Goal: Find specific page/section: Find specific page/section

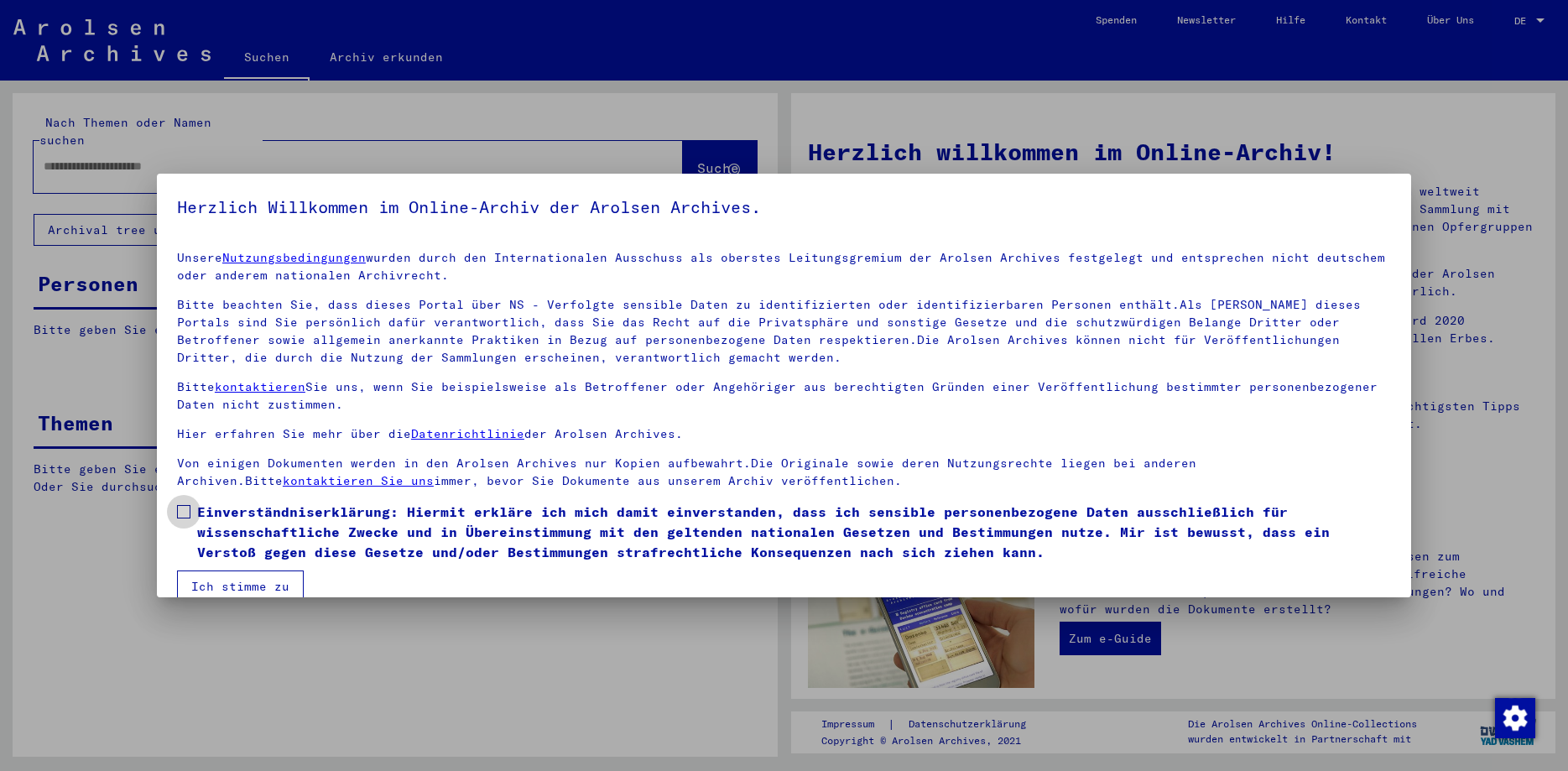
click at [187, 509] on span at bounding box center [184, 511] width 13 height 13
click at [206, 578] on button "Ich stimme zu" at bounding box center [241, 587] width 127 height 32
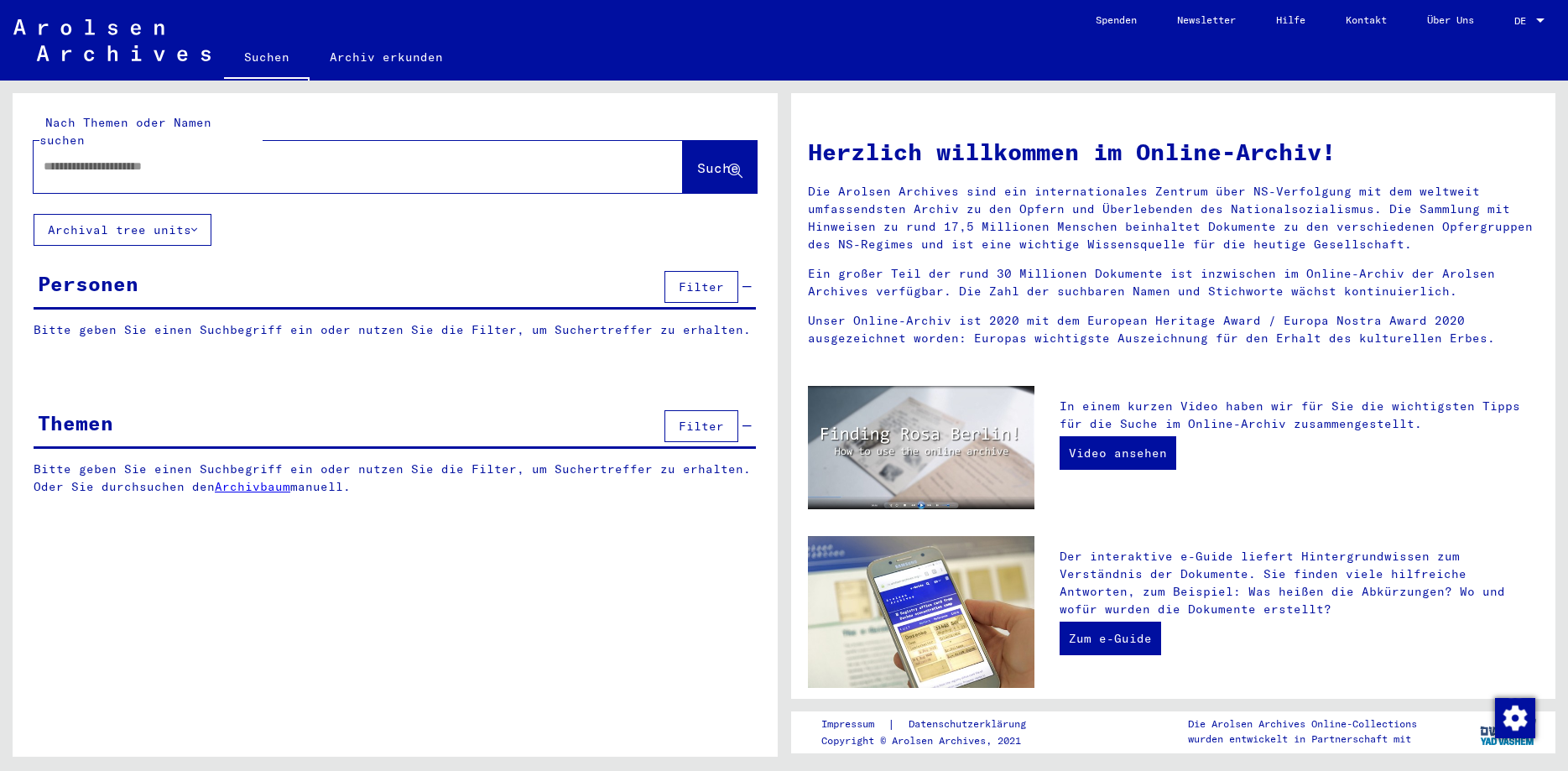
click at [161, 158] on input "text" at bounding box center [337, 167] width 589 height 18
click at [393, 52] on link "Archiv erkunden" at bounding box center [386, 57] width 154 height 41
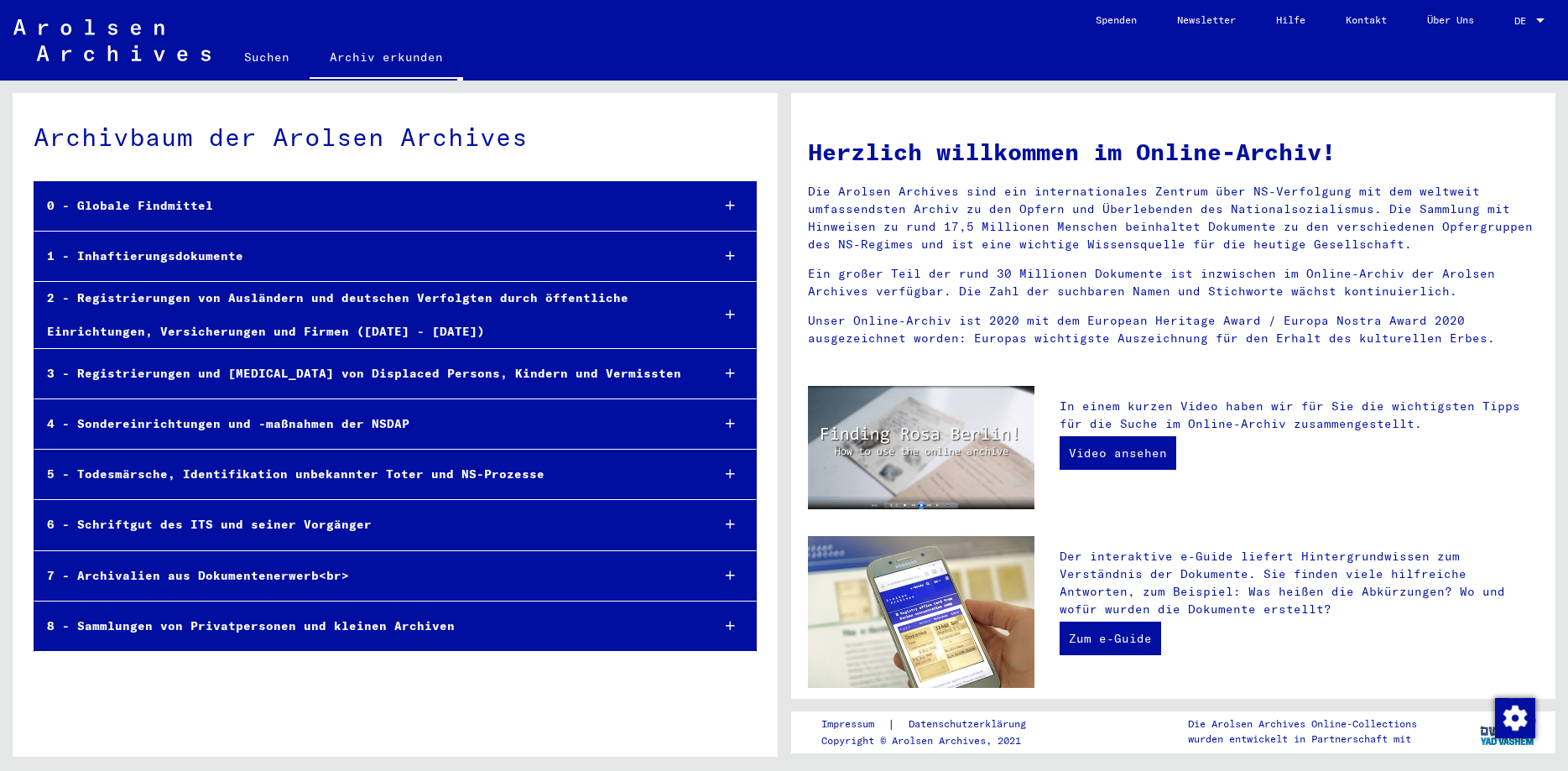
click at [145, 258] on div "1 - Inhaftierungsdokumente" at bounding box center [365, 256] width 663 height 33
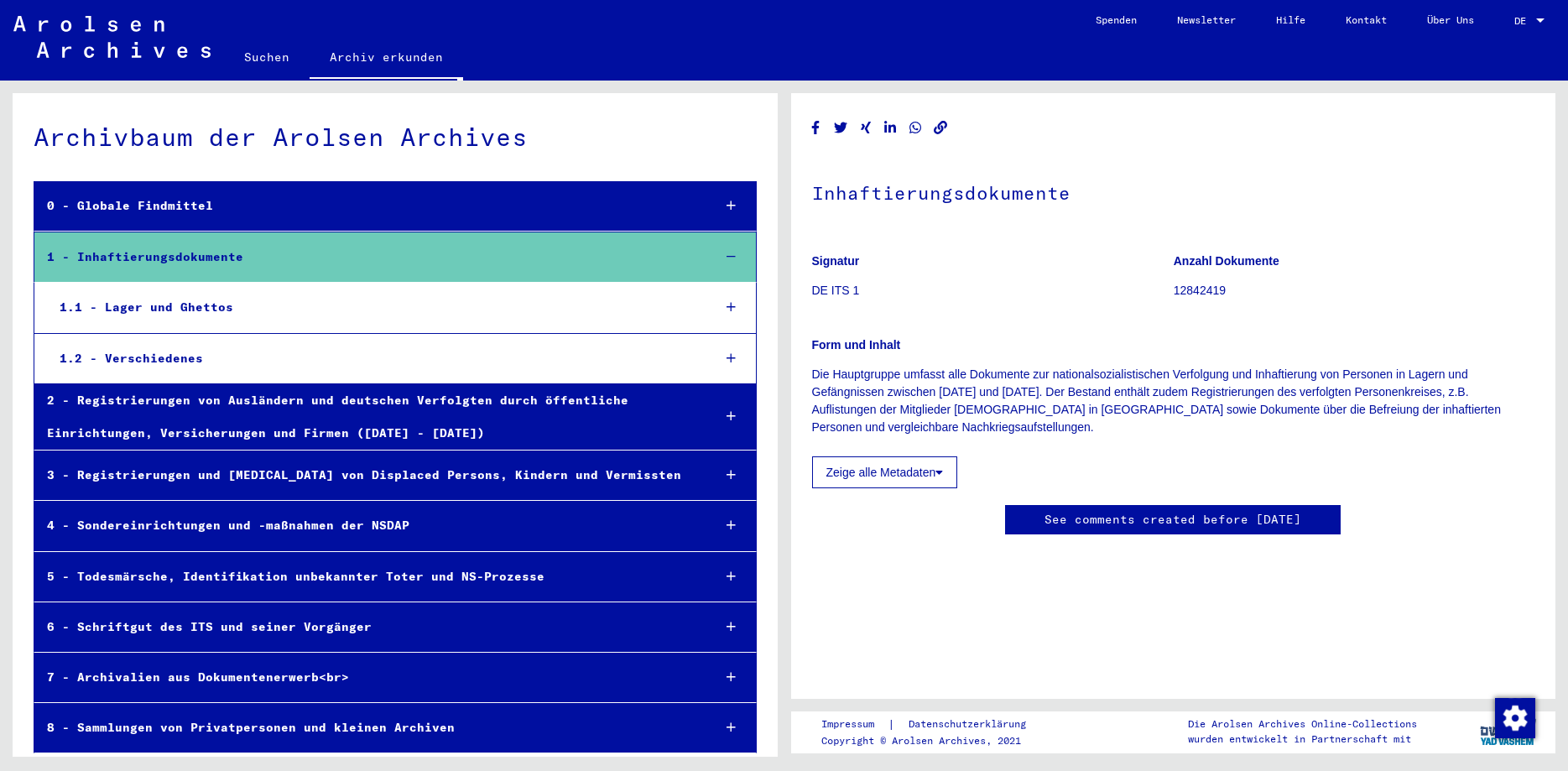
click at [145, 298] on div "1.1 - Lager und Ghettos" at bounding box center [372, 307] width 651 height 33
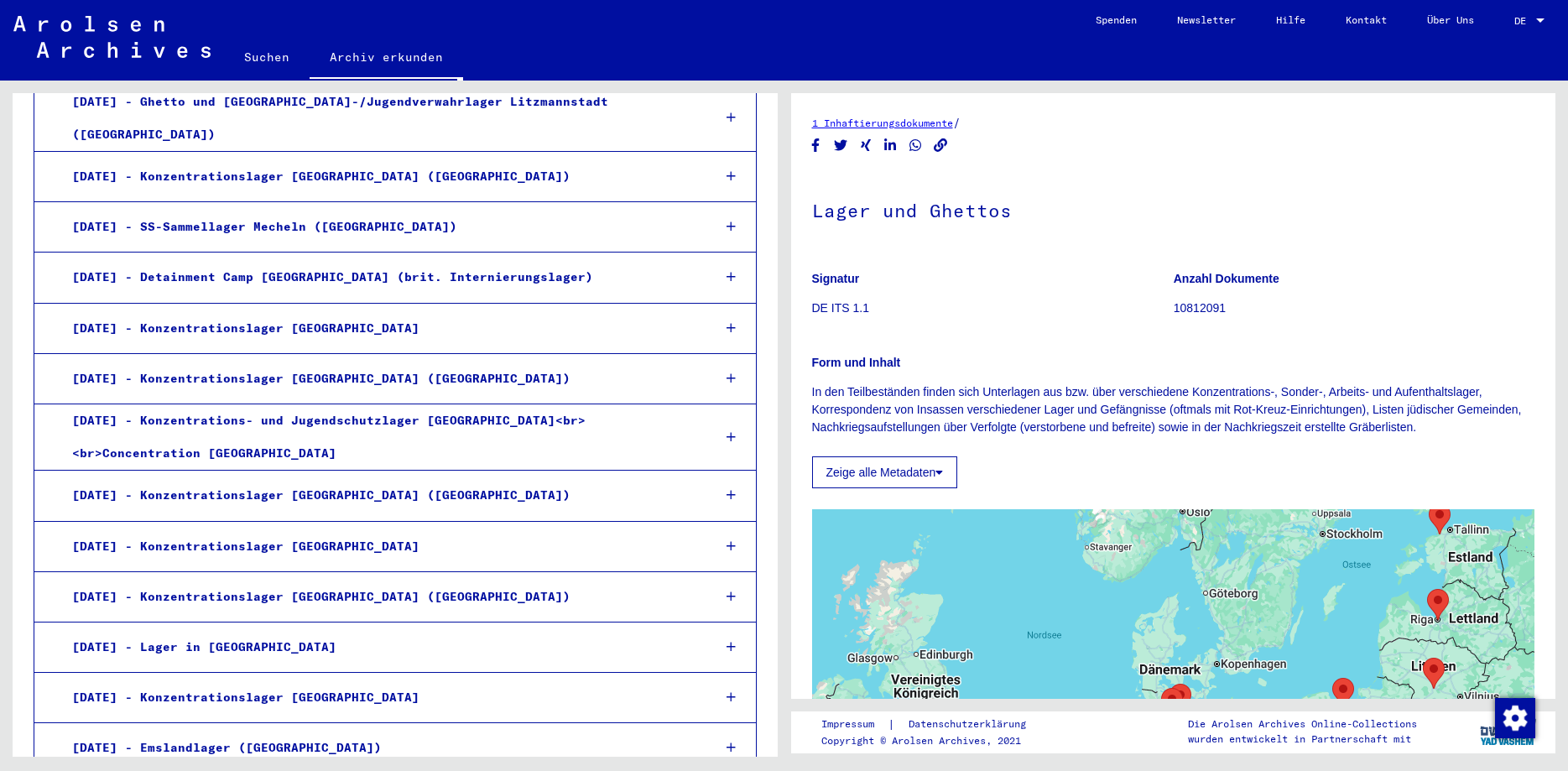
scroll to position [1630, 0]
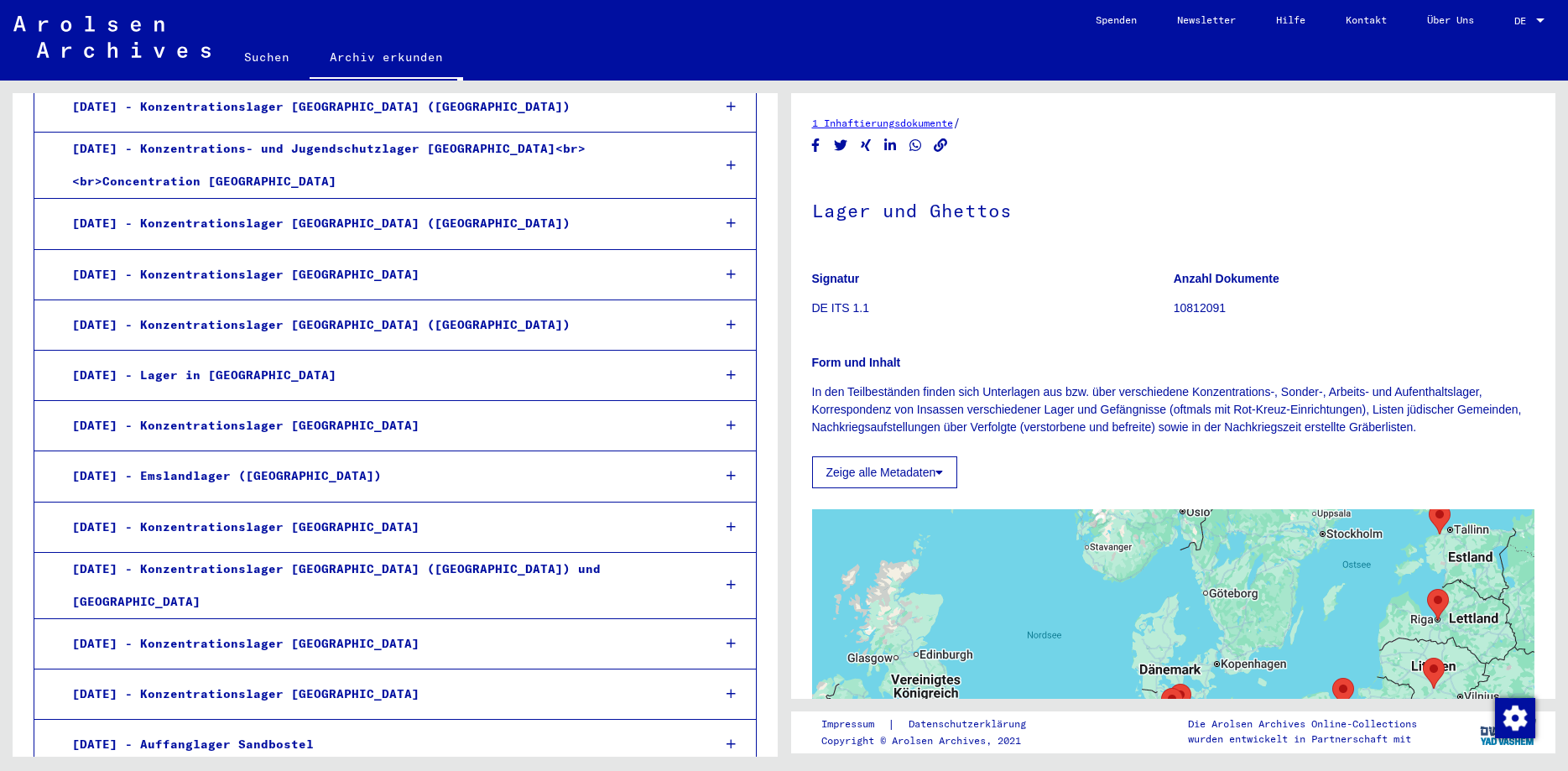
click at [214, 511] on div "[DATE] - Konzentrationslager [GEOGRAPHIC_DATA]" at bounding box center [379, 527] width 639 height 33
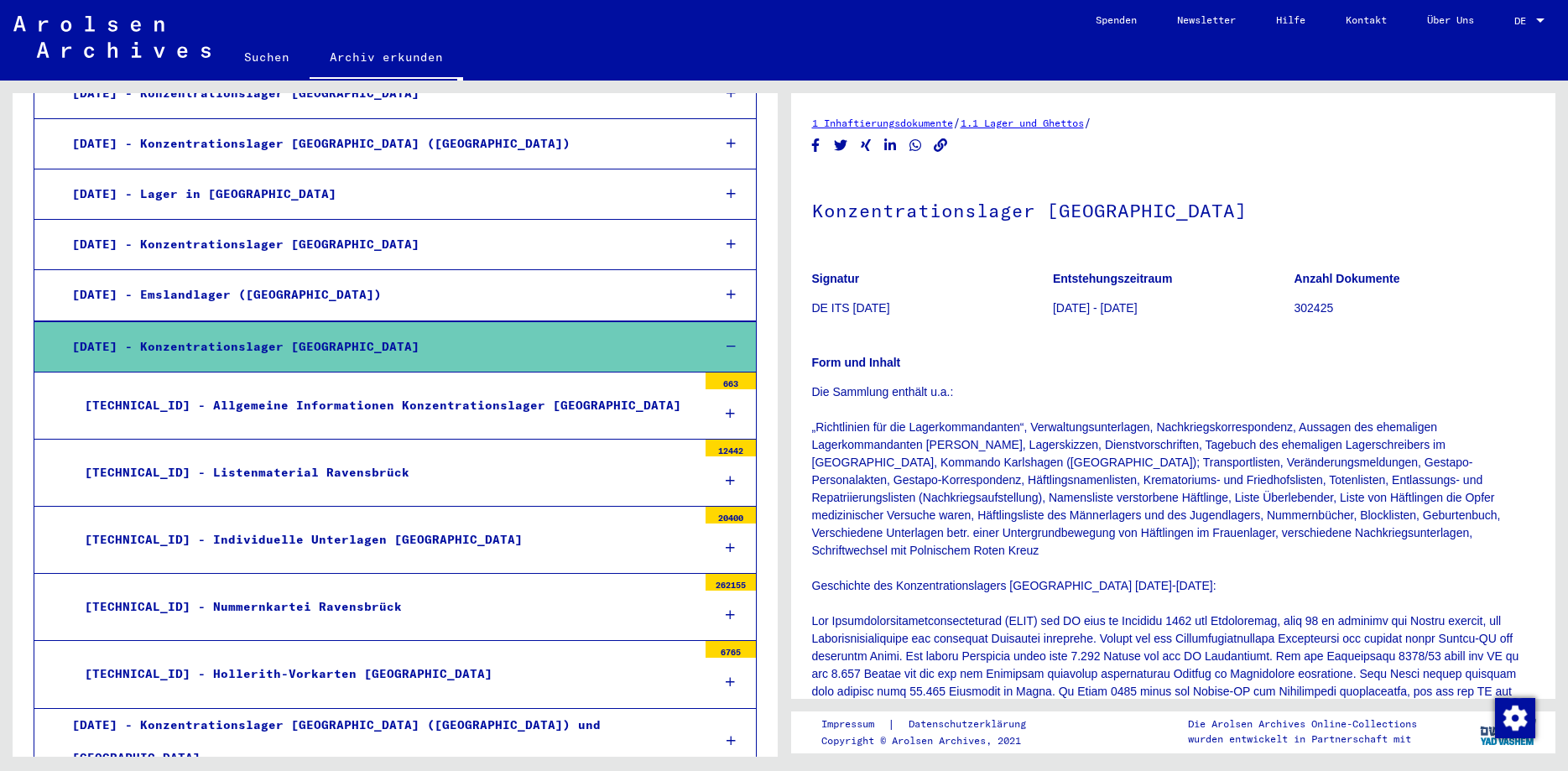
scroll to position [1992, 0]
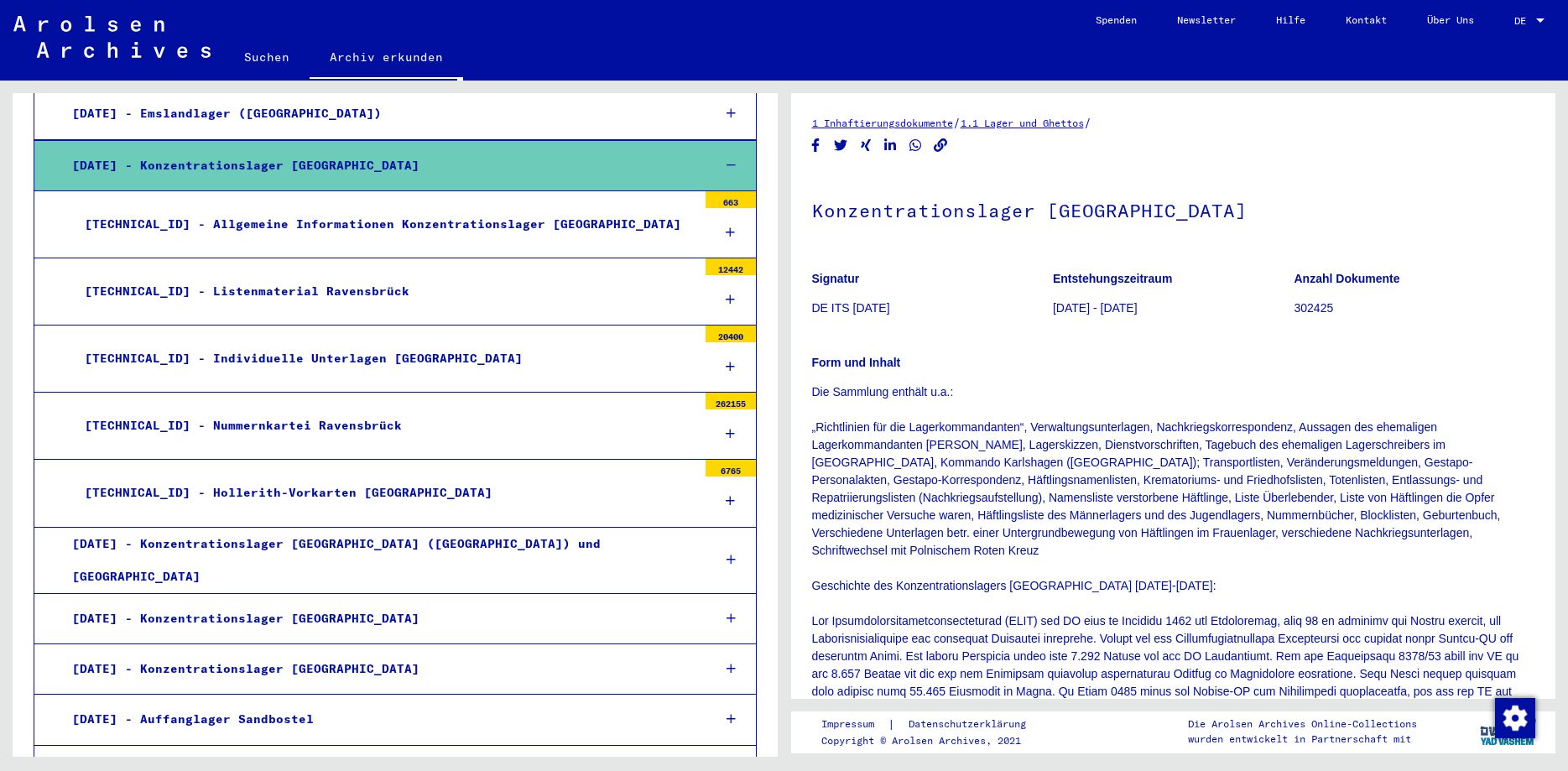
click at [234, 275] on div "[TECHNICAL_ID] - Listenmaterial Ravensbrück" at bounding box center [385, 291] width 625 height 33
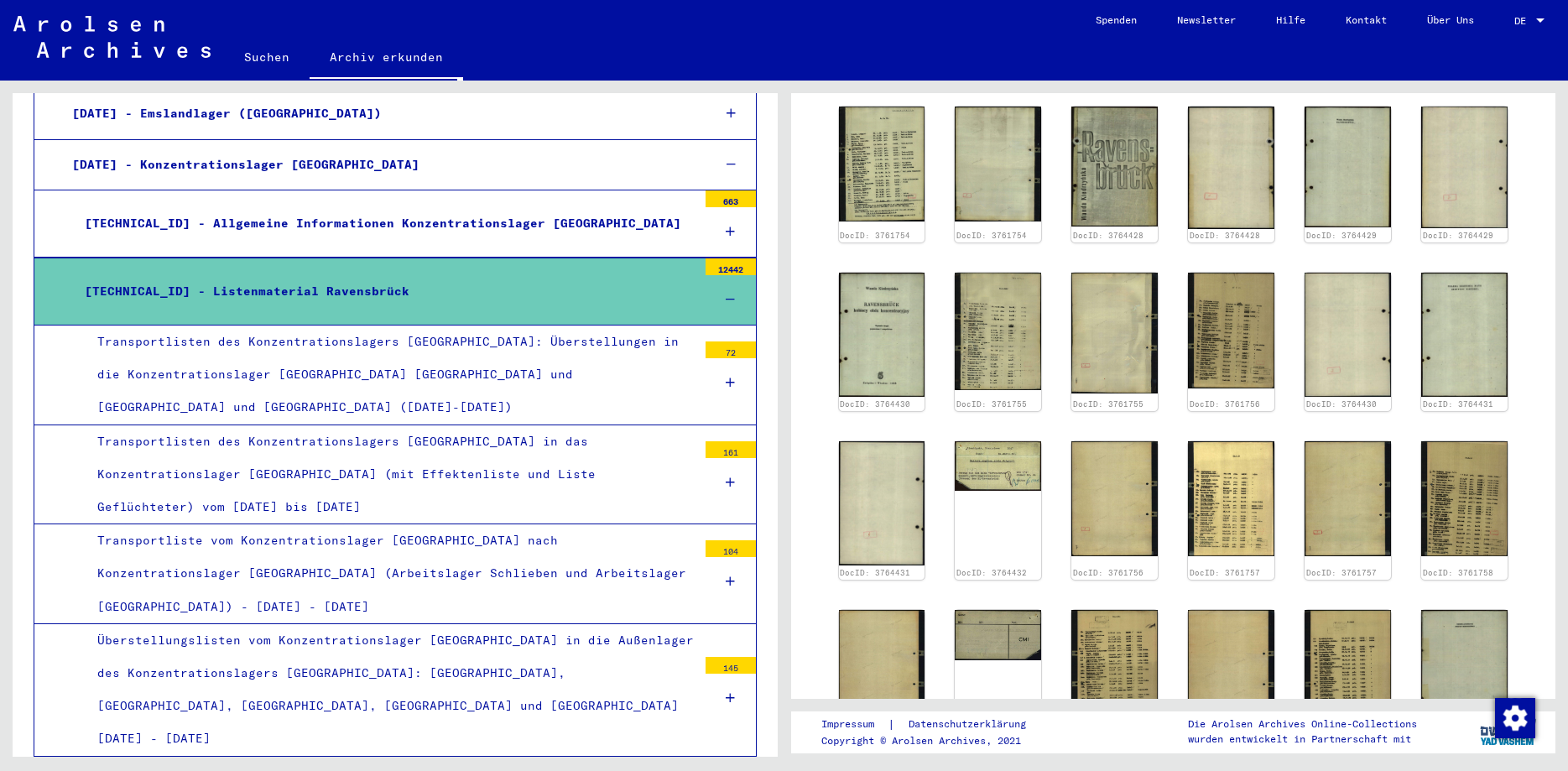
scroll to position [815, 0]
